Goal: Go to known website: Access a specific website the user already knows

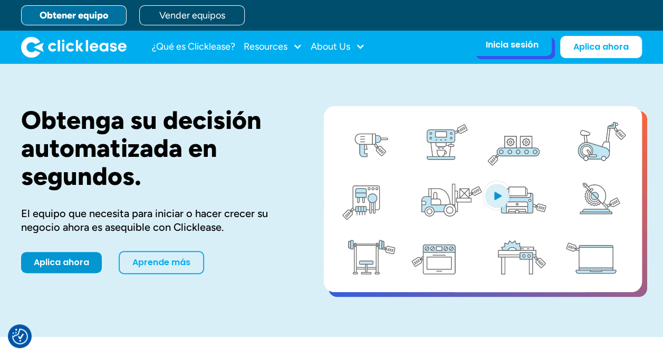
click at [532, 46] on div "Inicia sesión" at bounding box center [512, 45] width 53 height 11
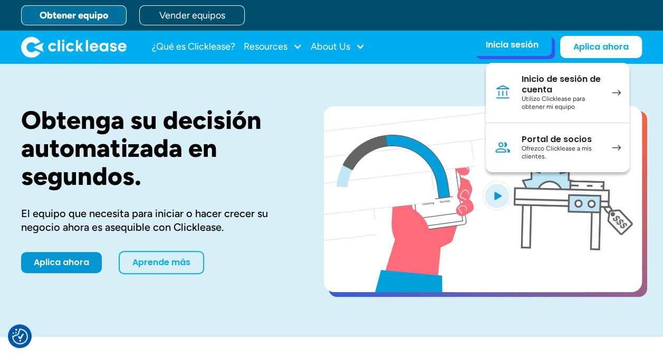
click at [592, 98] on div "Utilizo Clicklease para obtener mi equipo" at bounding box center [562, 103] width 80 height 16
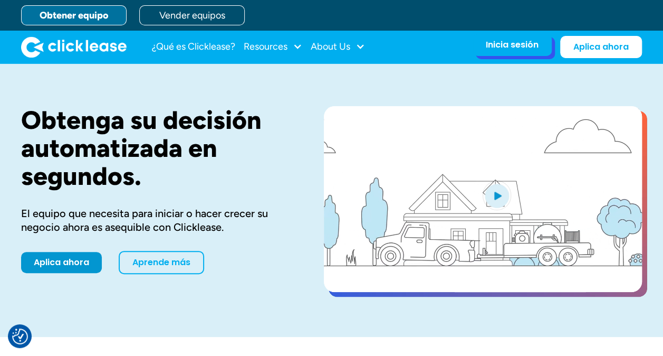
click at [526, 46] on div "Inicia sesión" at bounding box center [512, 45] width 53 height 11
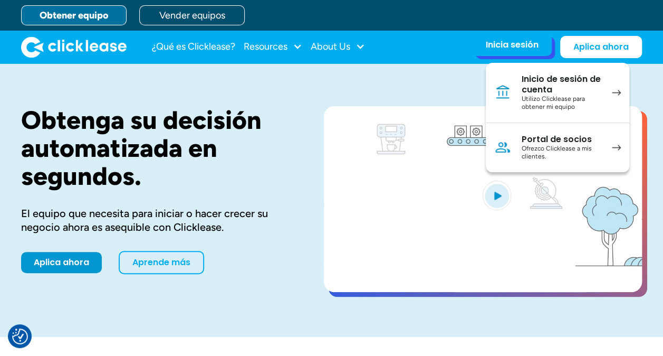
click at [547, 139] on div "Portal de socios" at bounding box center [562, 139] width 80 height 11
